Goal: Find specific page/section: Find specific page/section

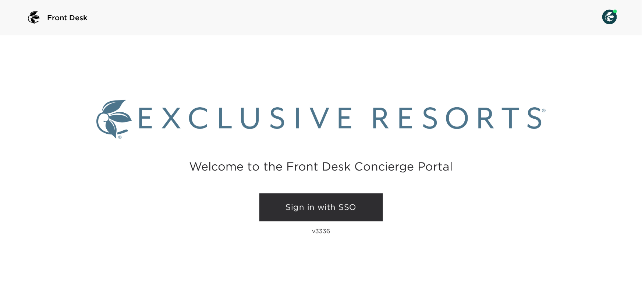
click at [323, 206] on link "Sign in with SSO" at bounding box center [321, 207] width 124 height 28
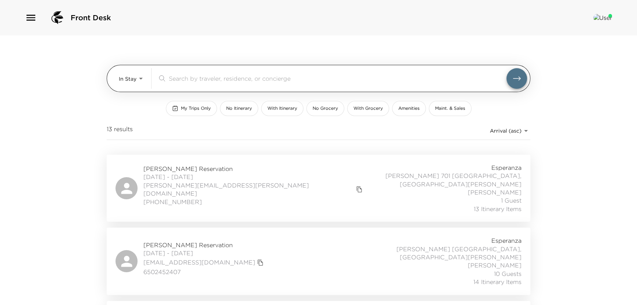
click at [142, 83] on div "In Stay In-Stay ​" at bounding box center [323, 78] width 408 height 21
click at [123, 70] on body "Front Desk In Stay In-Stay ​ My Trips Only No Itinerary With Itinerary No Groce…" at bounding box center [318, 152] width 637 height 305
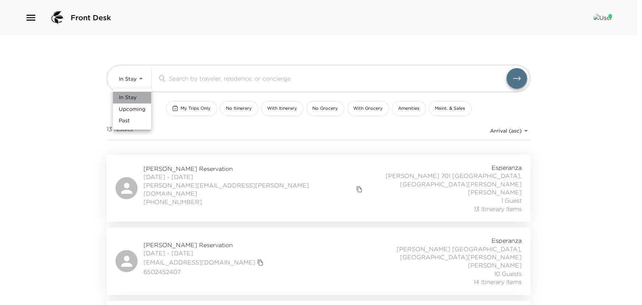
click at [128, 96] on span "In Stay" at bounding box center [128, 97] width 18 height 7
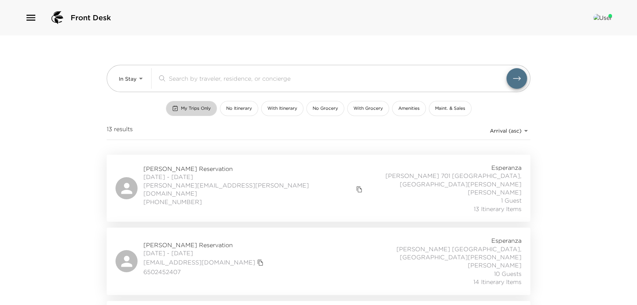
click at [188, 101] on button "My Trips Only" at bounding box center [191, 108] width 51 height 15
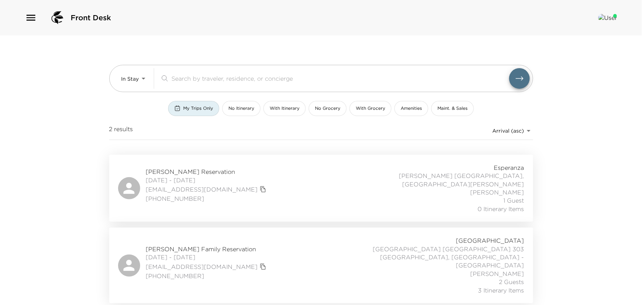
click at [158, 170] on span "[PERSON_NAME] Reservation" at bounding box center [207, 171] width 122 height 8
